Goal: Task Accomplishment & Management: Complete application form

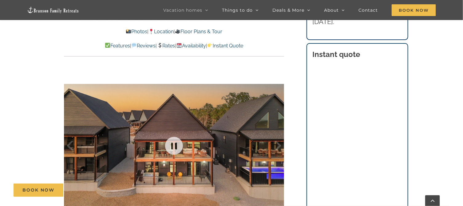
scroll to position [338, 0]
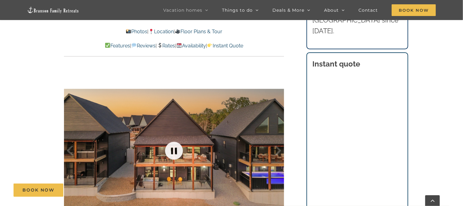
click at [175, 147] on link at bounding box center [174, 150] width 25 height 25
click at [174, 150] on link at bounding box center [174, 150] width 25 height 25
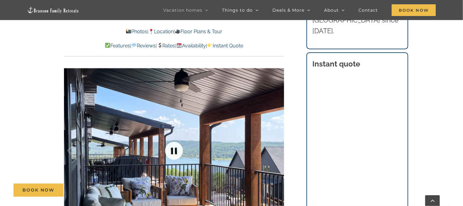
click at [174, 150] on link at bounding box center [174, 150] width 25 height 25
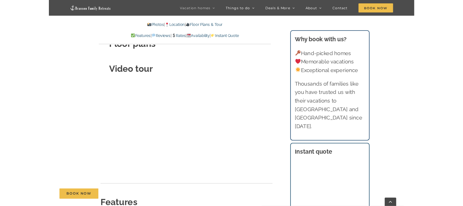
scroll to position [2205, 0]
